Goal: Navigation & Orientation: Find specific page/section

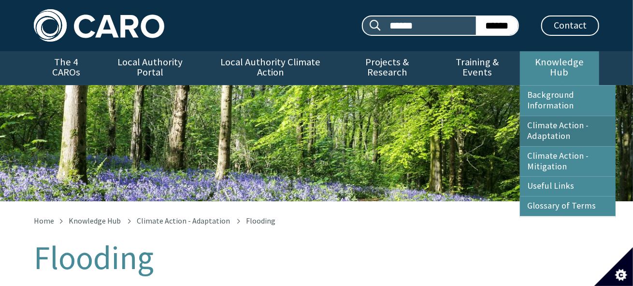
click at [543, 119] on link "Climate Action - Adaptation" at bounding box center [568, 131] width 96 height 30
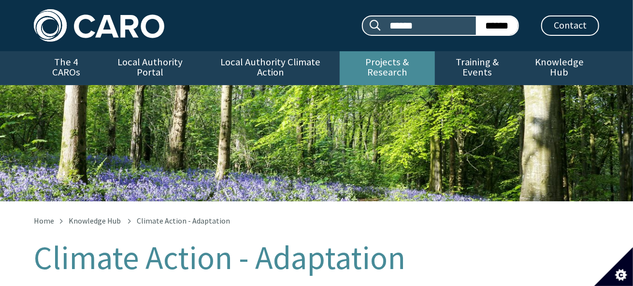
click at [375, 58] on link "Projects & Research" at bounding box center [388, 68] width 96 height 34
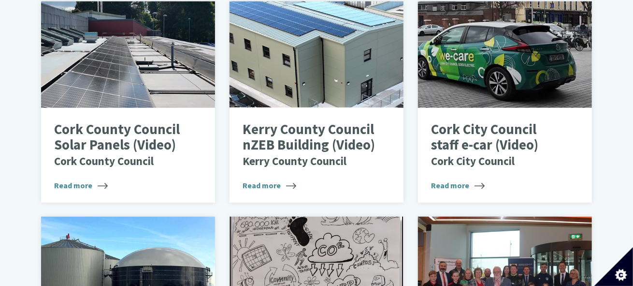
scroll to position [749, 0]
